Goal: Transaction & Acquisition: Download file/media

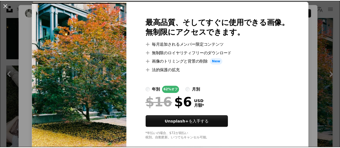
scroll to position [24, 0]
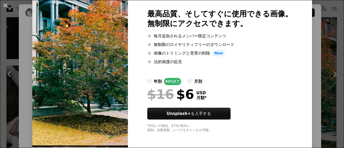
click at [323, 28] on div "An X shape 最高品質、そしてすぐに使用できる画像。 無制限にアクセスできます。 A plus sign 毎月追加されるメンバー限定コンテンツ A p…" at bounding box center [172, 74] width 344 height 148
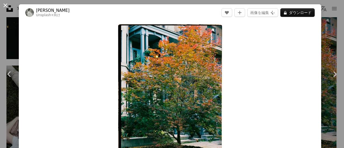
click at [6, 6] on button "An X shape" at bounding box center [5, 5] width 6 height 6
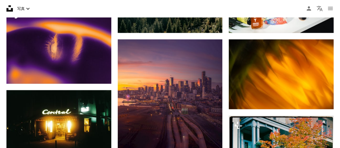
scroll to position [484, 0]
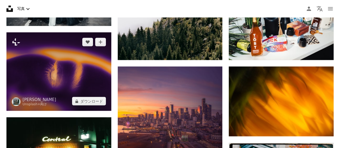
click at [96, 89] on img at bounding box center [58, 71] width 105 height 78
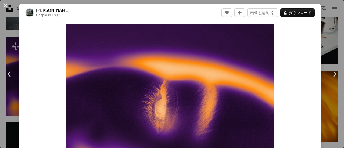
click at [4, 5] on button "An X shape" at bounding box center [5, 5] width 6 height 6
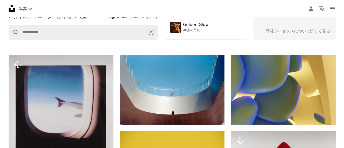
scroll to position [107, 0]
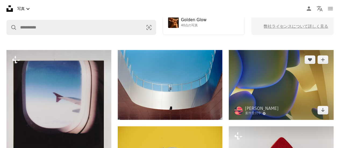
click at [290, 78] on img at bounding box center [281, 85] width 105 height 70
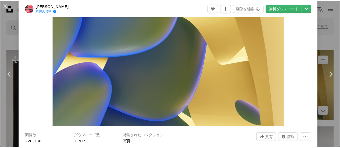
scroll to position [54, 0]
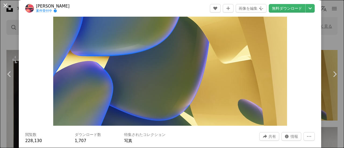
click at [3, 5] on button "An X shape" at bounding box center [5, 5] width 6 height 6
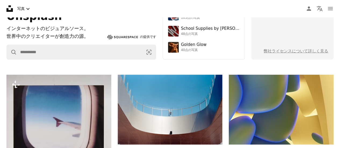
scroll to position [81, 0]
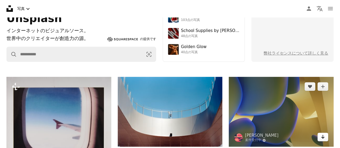
click at [322, 138] on icon "Arrow pointing down" at bounding box center [323, 137] width 4 height 6
